Goal: Transaction & Acquisition: Purchase product/service

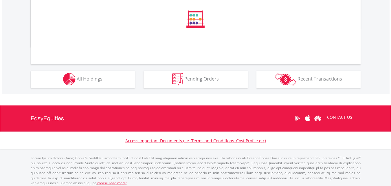
scroll to position [225, 0]
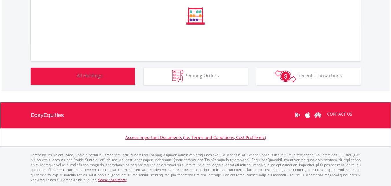
click at [78, 69] on button "Holdings All Holdings" at bounding box center [83, 75] width 104 height 17
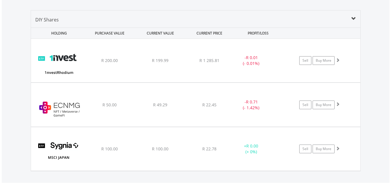
scroll to position [417, 0]
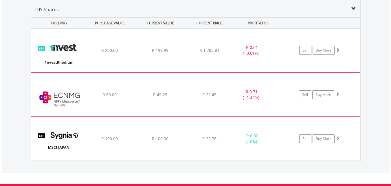
click at [338, 92] on span at bounding box center [337, 94] width 4 height 4
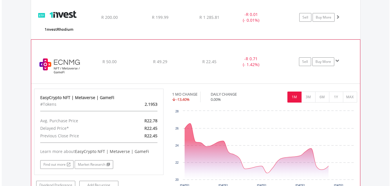
scroll to position [504, 0]
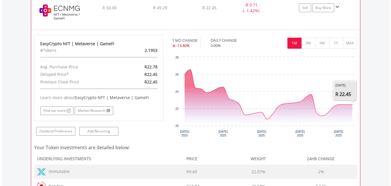
drag, startPoint x: 180, startPoint y: 80, endPoint x: 345, endPoint y: 62, distance: 165.6
click at [347, 67] on rect "Interactive chart" at bounding box center [264, 97] width 185 height 87
click at [349, 45] on button "MAX" at bounding box center [350, 43] width 14 height 11
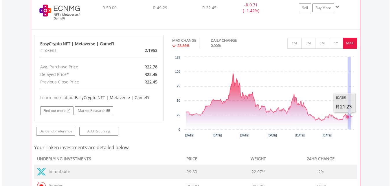
drag, startPoint x: 348, startPoint y: 83, endPoint x: 275, endPoint y: 97, distance: 73.7
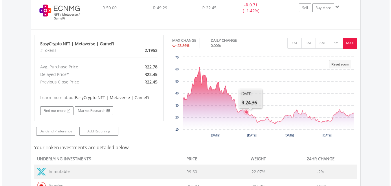
drag, startPoint x: 235, startPoint y: 92, endPoint x: 218, endPoint y: 87, distance: 17.1
click at [233, 92] on rect "Interactive chart" at bounding box center [264, 97] width 185 height 87
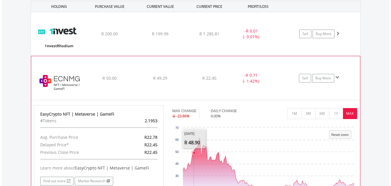
scroll to position [417, 0]
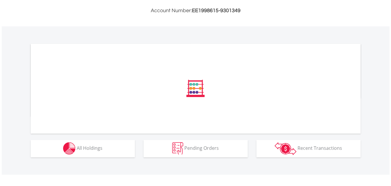
scroll to position [153, 0]
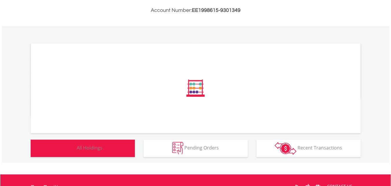
click at [91, 149] on div "﻿ Distribution Current Value Show All" at bounding box center [196, 94] width 388 height 137
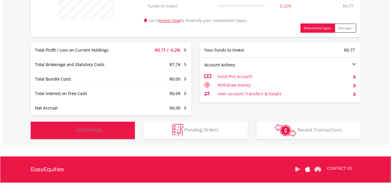
scroll to position [257, 0]
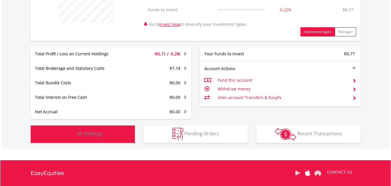
click at [78, 126] on button "Holdings All Holdings" at bounding box center [83, 133] width 104 height 17
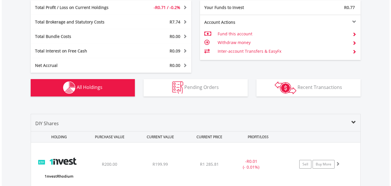
scroll to position [417, 0]
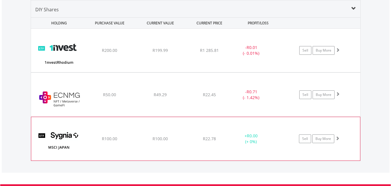
drag, startPoint x: 278, startPoint y: 157, endPoint x: 264, endPoint y: 139, distance: 23.1
drag, startPoint x: 264, startPoint y: 139, endPoint x: 222, endPoint y: 120, distance: 45.6
click at [222, 72] on div "﻿ SYGNIA ITRIX MSCI JAPAN R100.00 R100.00 R22.78 + R0.00 (+ 0%) Sell Buy More" at bounding box center [195, 50] width 329 height 43
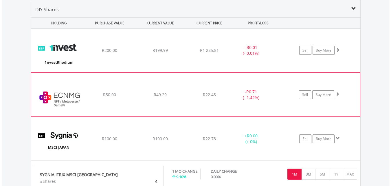
click at [244, 72] on div "﻿ EasyCrypto NFT | Metaverse | GameFi R50.00 R49.29 R22.45 - R0.71 (- 1.42%) Se…" at bounding box center [195, 50] width 329 height 43
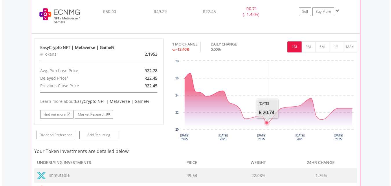
scroll to position [475, 0]
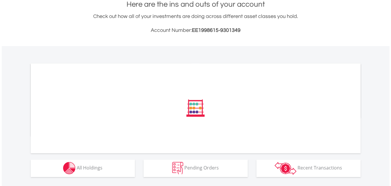
scroll to position [153, 0]
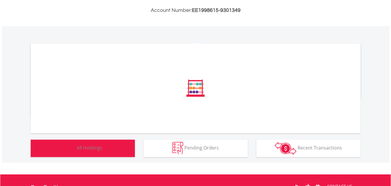
click at [108, 143] on button "Holdings All Holdings" at bounding box center [83, 147] width 104 height 17
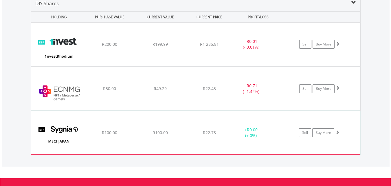
scroll to position [399, 0]
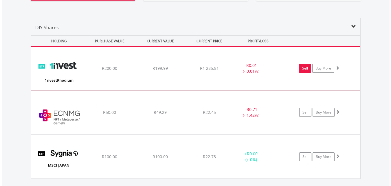
click at [304, 69] on link "Sell" at bounding box center [305, 68] width 12 height 9
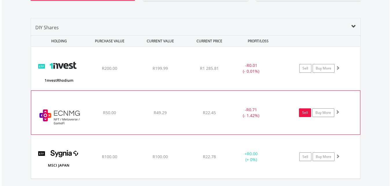
click at [305, 114] on link "Sell" at bounding box center [305, 112] width 12 height 9
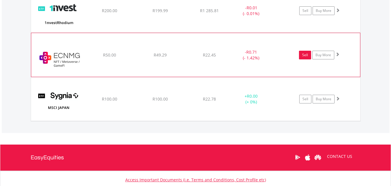
scroll to position [428, 0]
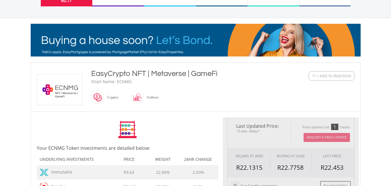
scroll to position [90, 0]
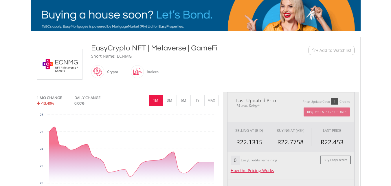
type input "*****"
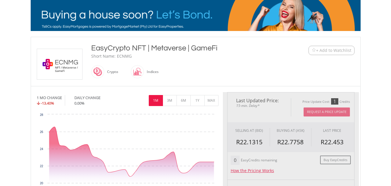
type input "******"
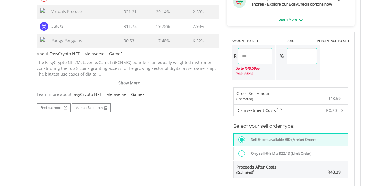
scroll to position [350, 0]
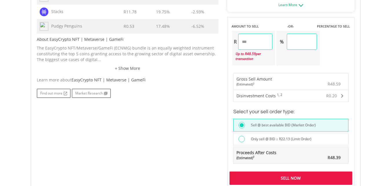
click at [306, 179] on div "Sell Now" at bounding box center [290, 177] width 123 height 13
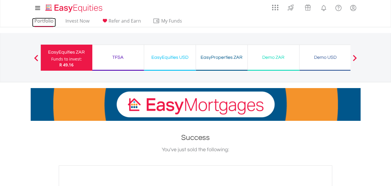
click at [54, 19] on link "Portfolio" at bounding box center [44, 22] width 24 height 9
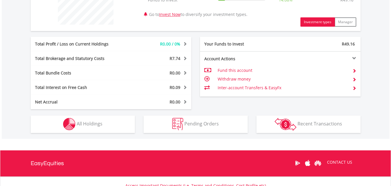
scroll to position [298, 0]
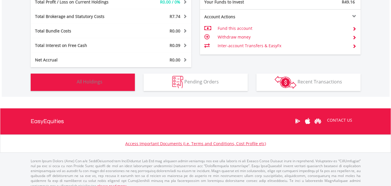
click at [105, 82] on button "Holdings All Holdings" at bounding box center [83, 81] width 104 height 17
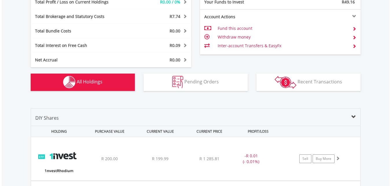
scroll to position [406, 0]
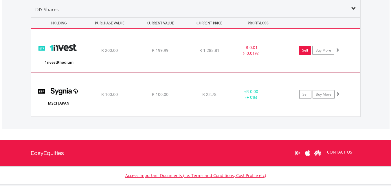
click at [302, 52] on link "Sell" at bounding box center [305, 50] width 12 height 9
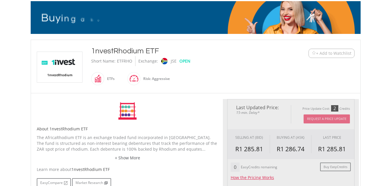
type input "******"
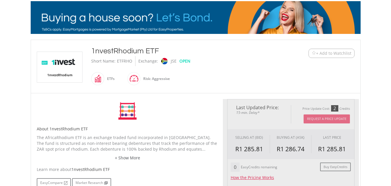
type input "******"
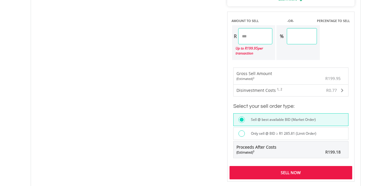
scroll to position [376, 0]
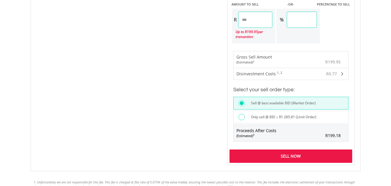
click at [266, 155] on div "Sell Now" at bounding box center [290, 155] width 123 height 13
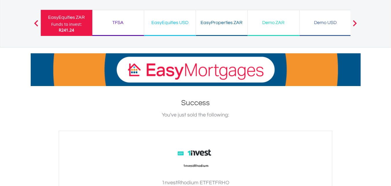
scroll to position [29, 0]
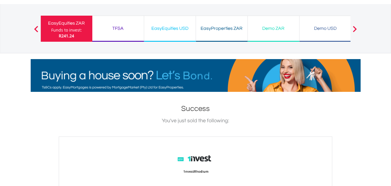
drag, startPoint x: 215, startPoint y: 141, endPoint x: 212, endPoint y: 141, distance: 3.5
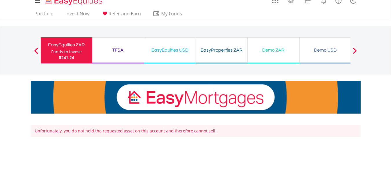
scroll to position [7, 0]
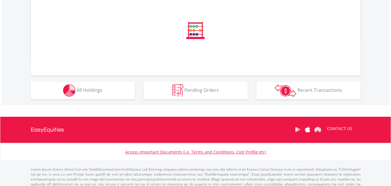
scroll to position [211, 0]
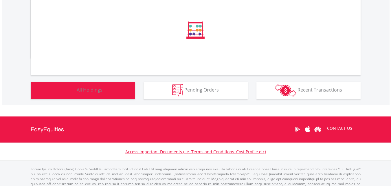
click at [107, 97] on button "Holdings All Holdings" at bounding box center [83, 90] width 104 height 17
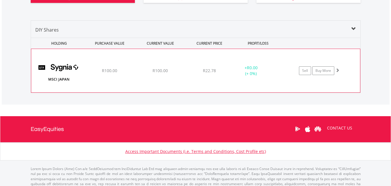
scroll to position [56, 110]
click at [305, 71] on link "Sell" at bounding box center [305, 70] width 12 height 9
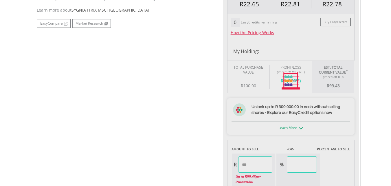
scroll to position [347, 0]
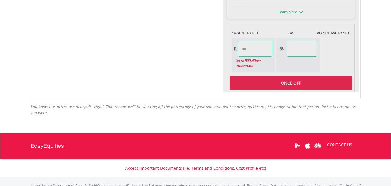
type input "*****"
type input "******"
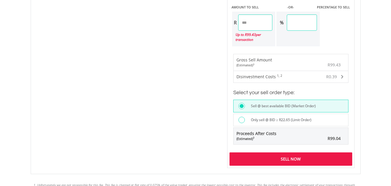
scroll to position [376, 0]
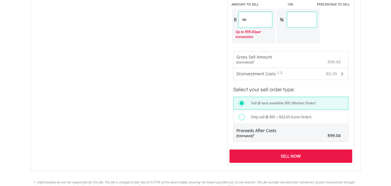
click at [274, 152] on div "Sell Now" at bounding box center [290, 155] width 123 height 13
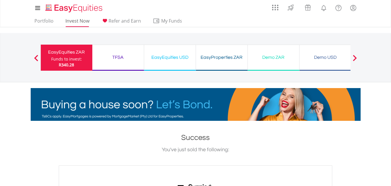
drag, startPoint x: 82, startPoint y: 16, endPoint x: 82, endPoint y: 19, distance: 3.5
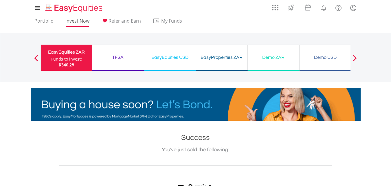
click at [82, 18] on ul "Portfolio Invest Now Refer and Earn My Funds Fund your accounts Withdraw Money …" at bounding box center [110, 21] width 159 height 11
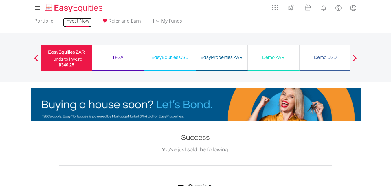
click at [82, 19] on link "Invest Now" at bounding box center [77, 22] width 29 height 9
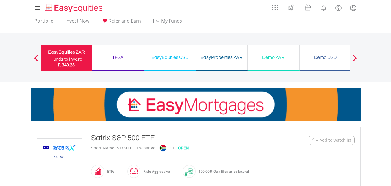
scroll to position [116, 0]
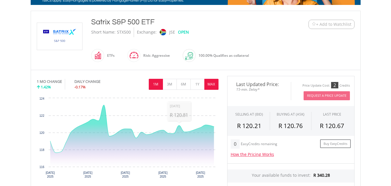
click at [209, 82] on button "MAX" at bounding box center [211, 84] width 14 height 11
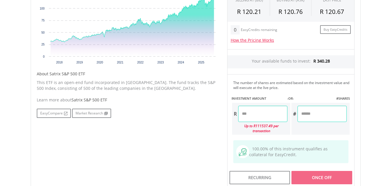
scroll to position [231, 0]
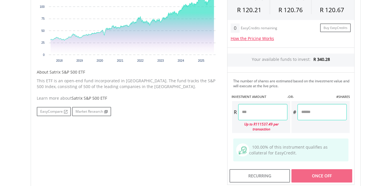
click at [259, 108] on input "number" at bounding box center [262, 112] width 49 height 16
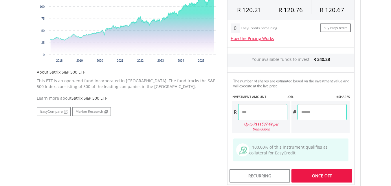
click at [318, 174] on div "Last Updated Price: 15-min. Delay* Price Update Cost: 2 Credits Request A Price…" at bounding box center [291, 72] width 136 height 225
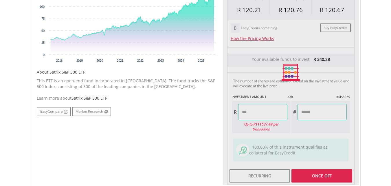
type input "******"
type input "*****"
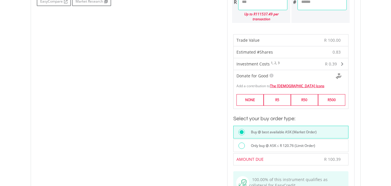
scroll to position [405, 0]
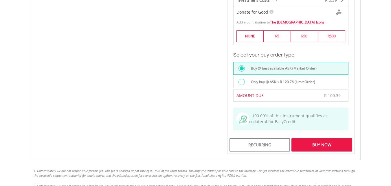
click at [305, 138] on div "Buy Now" at bounding box center [321, 144] width 60 height 13
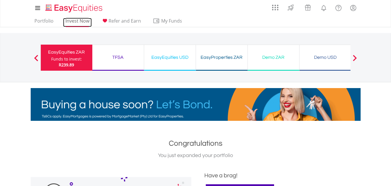
click at [89, 24] on link "Invest Now" at bounding box center [77, 22] width 29 height 9
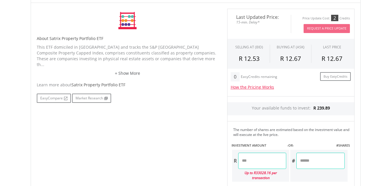
scroll to position [314, 0]
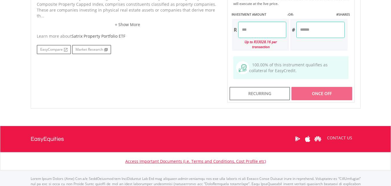
click at [274, 32] on input "number" at bounding box center [262, 30] width 48 height 16
type input "******"
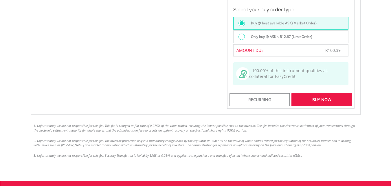
scroll to position [458, 0]
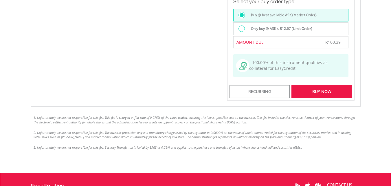
click at [317, 85] on div "Buy Now" at bounding box center [321, 91] width 60 height 13
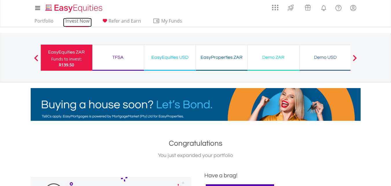
click at [90, 23] on link "Invest Now" at bounding box center [77, 22] width 29 height 9
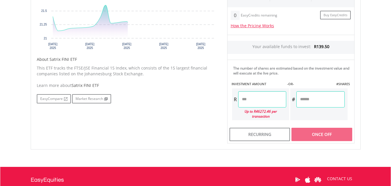
scroll to position [304, 0]
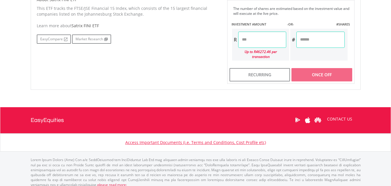
click at [258, 37] on input "number" at bounding box center [262, 40] width 48 height 16
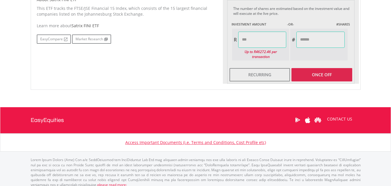
type input "******"
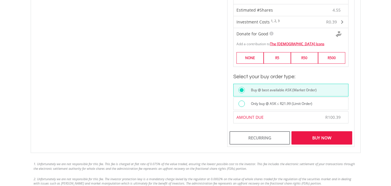
scroll to position [390, 0]
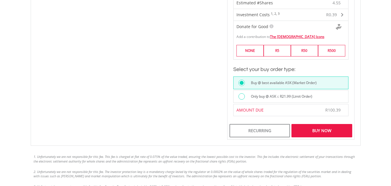
drag, startPoint x: 340, startPoint y: 116, endPoint x: 340, endPoint y: 121, distance: 5.3
click at [340, 117] on form "Your available funds to invest: R139.50 The number of shares are estimated base…" at bounding box center [290, 14] width 127 height 251
click at [339, 124] on div "Buy Now" at bounding box center [321, 130] width 60 height 13
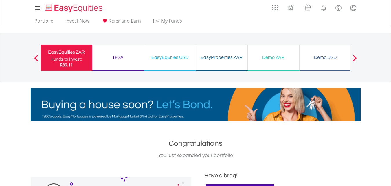
click at [42, 17] on ul "Portfolio Invest Now Refer and Earn My Funds Fund your accounts Withdraw Money …" at bounding box center [110, 21] width 159 height 11
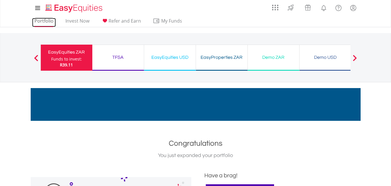
click at [43, 21] on link "Portfolio" at bounding box center [44, 22] width 24 height 9
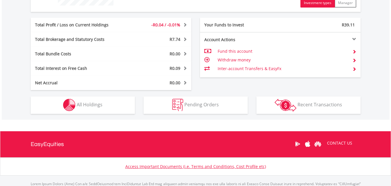
scroll to position [289, 0]
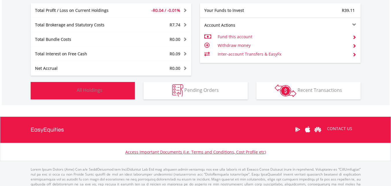
click at [76, 87] on button "Holdings All Holdings" at bounding box center [83, 90] width 104 height 17
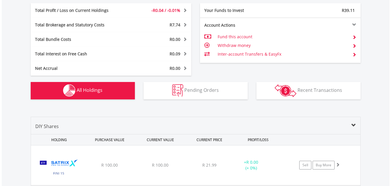
scroll to position [406, 0]
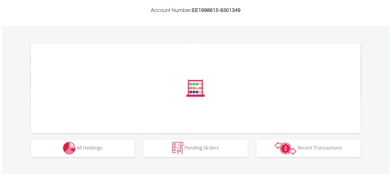
scroll to position [153, 0]
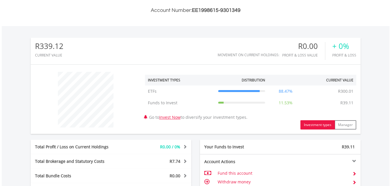
click at [102, 150] on div "Total Profit / Loss on Current Holdings R0.00 / 0% Last Valuation R300.01 Purch…" at bounding box center [111, 146] width 161 height 14
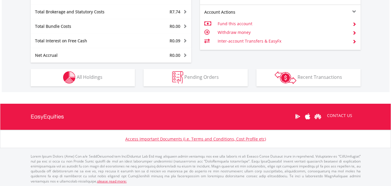
scroll to position [304, 0]
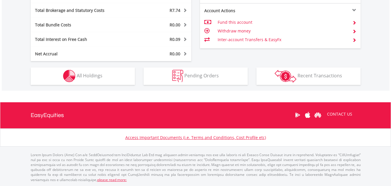
drag, startPoint x: 30, startPoint y: 71, endPoint x: 64, endPoint y: 71, distance: 34.7
click at [60, 71] on div "Holdings All Holdings" at bounding box center [82, 73] width 113 height 24
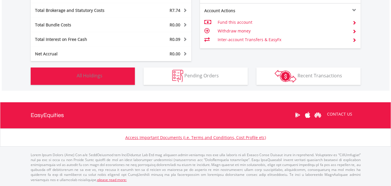
click at [64, 71] on img "button" at bounding box center [69, 76] width 12 height 12
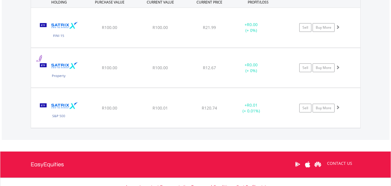
scroll to position [417, 0]
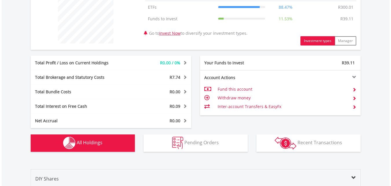
scroll to position [243, 0]
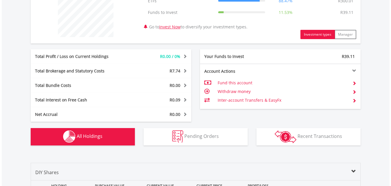
click at [178, 71] on span "R7.74" at bounding box center [174, 70] width 11 height 5
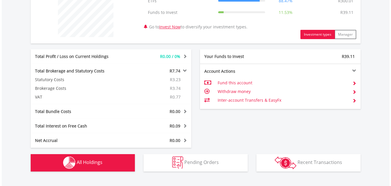
click at [183, 69] on span at bounding box center [183, 71] width 5 height 4
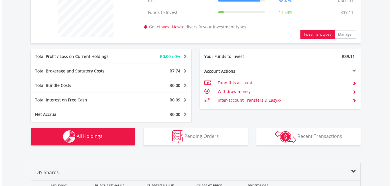
click at [183, 69] on span at bounding box center [183, 71] width 5 height 4
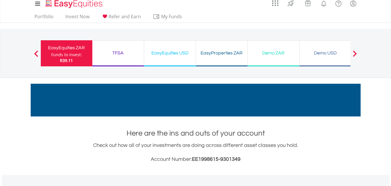
scroll to position [0, 0]
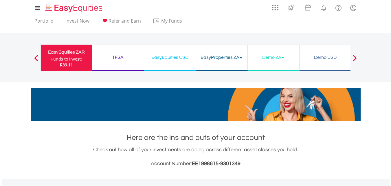
click at [131, 69] on div "TFSA Funds to invest: R39.11" at bounding box center [118, 58] width 52 height 26
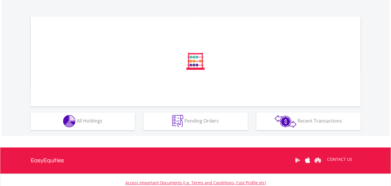
scroll to position [182, 0]
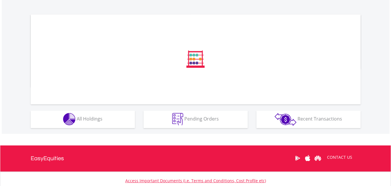
drag, startPoint x: 125, startPoint y: 96, endPoint x: 120, endPoint y: 101, distance: 7.2
click at [122, 99] on div at bounding box center [196, 59] width 330 height 90
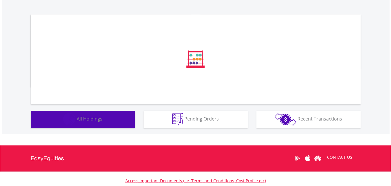
click at [108, 119] on button "Holdings All Holdings" at bounding box center [83, 118] width 104 height 17
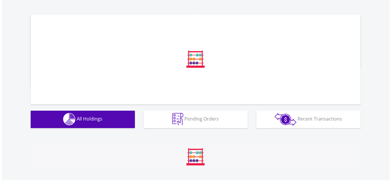
click at [109, 118] on button "Holdings All Holdings" at bounding box center [83, 118] width 104 height 17
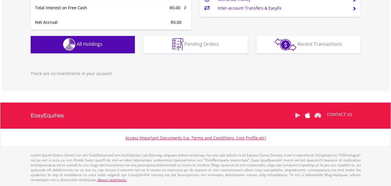
scroll to position [56, 110]
click at [109, 41] on button "Holdings All Holdings" at bounding box center [83, 44] width 104 height 17
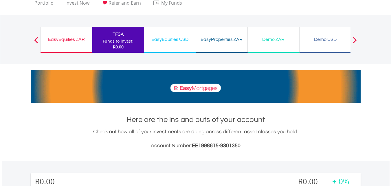
scroll to position [0, 0]
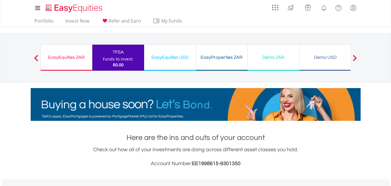
click at [91, 59] on div "EasyEquities ZAR Funds to invest: R0.00" at bounding box center [66, 58] width 52 height 26
click at [86, 62] on div "EasyEquities ZAR Funds to invest: R0.00" at bounding box center [66, 58] width 52 height 26
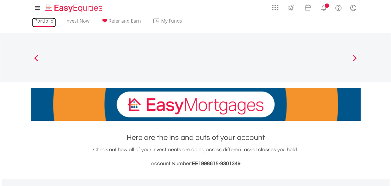
click at [45, 19] on link "Portfolio" at bounding box center [44, 22] width 24 height 9
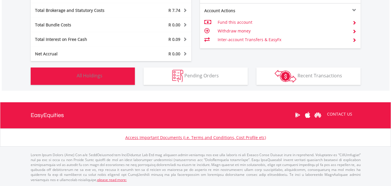
scroll to position [56, 110]
click at [117, 82] on button "Holdings All Holdings" at bounding box center [83, 75] width 104 height 17
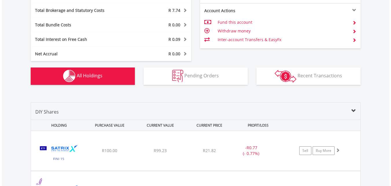
scroll to position [406, 0]
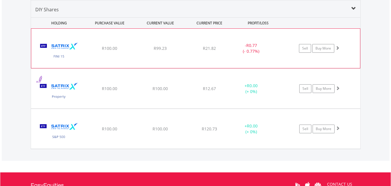
click at [146, 67] on div "﻿ Satrix FINI ETF R100.00 R99.23 R21.82 - R0.77 (- 0.77%) Sell Buy More" at bounding box center [195, 48] width 329 height 39
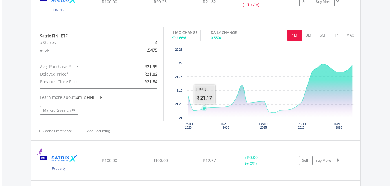
scroll to position [551, 0]
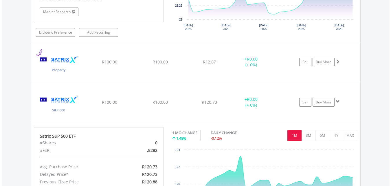
click at [11, 59] on div "Value View Share View DIY Shares HOLDING PURCHASE VALUE CURRENT VALUE CURRENT P…" at bounding box center [196, 48] width 388 height 409
